Goal: Information Seeking & Learning: Check status

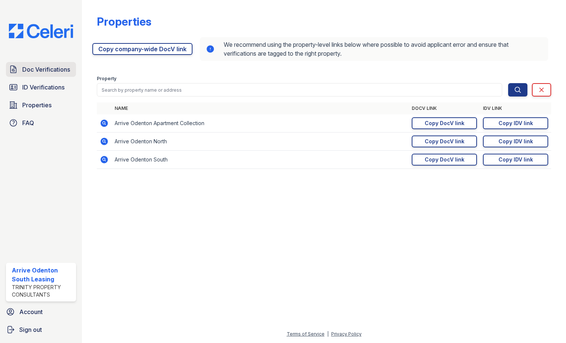
click at [31, 67] on span "Doc Verifications" at bounding box center [46, 69] width 48 height 9
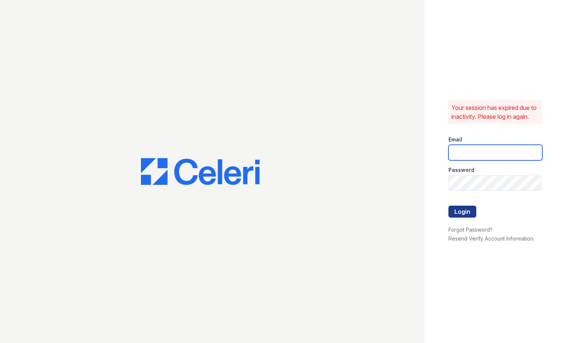
type input "[EMAIL_ADDRESS][DOMAIN_NAME]"
click at [466, 216] on button "Login" at bounding box center [462, 211] width 28 height 12
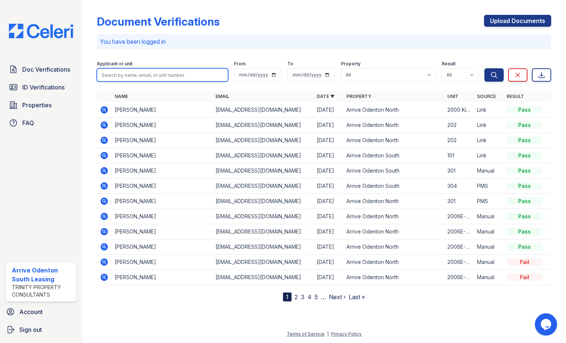
click at [132, 76] on input "search" at bounding box center [162, 74] width 131 height 13
type input "brown"
click at [484, 68] on button "Search" at bounding box center [493, 74] width 19 height 13
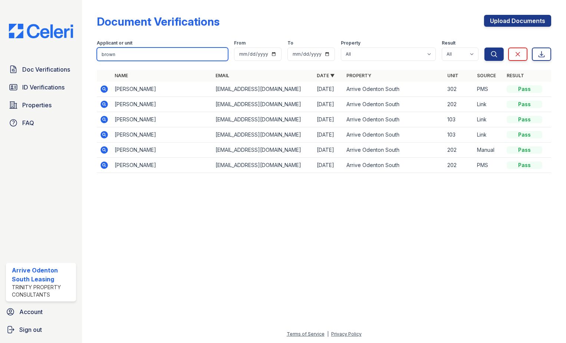
drag, startPoint x: 151, startPoint y: 56, endPoint x: 36, endPoint y: 56, distance: 115.3
click at [36, 56] on div "Doc Verifications ID Verifications Properties FAQ Arrive Odenton South Leasing …" at bounding box center [283, 171] width 566 height 343
type input "[PERSON_NAME]"
click at [484, 47] on button "Search" at bounding box center [493, 53] width 19 height 13
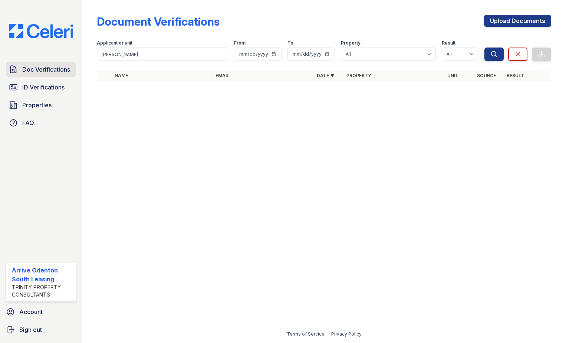
click at [54, 72] on span "Doc Verifications" at bounding box center [46, 69] width 48 height 9
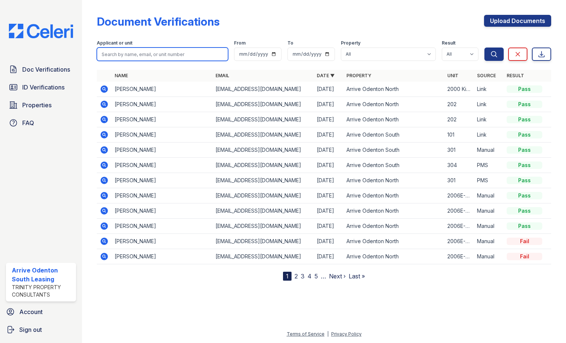
click at [143, 53] on input "search" at bounding box center [162, 53] width 131 height 13
type input "[PERSON_NAME]"
click at [484, 47] on button "Search" at bounding box center [493, 53] width 19 height 13
